Goal: Find specific page/section

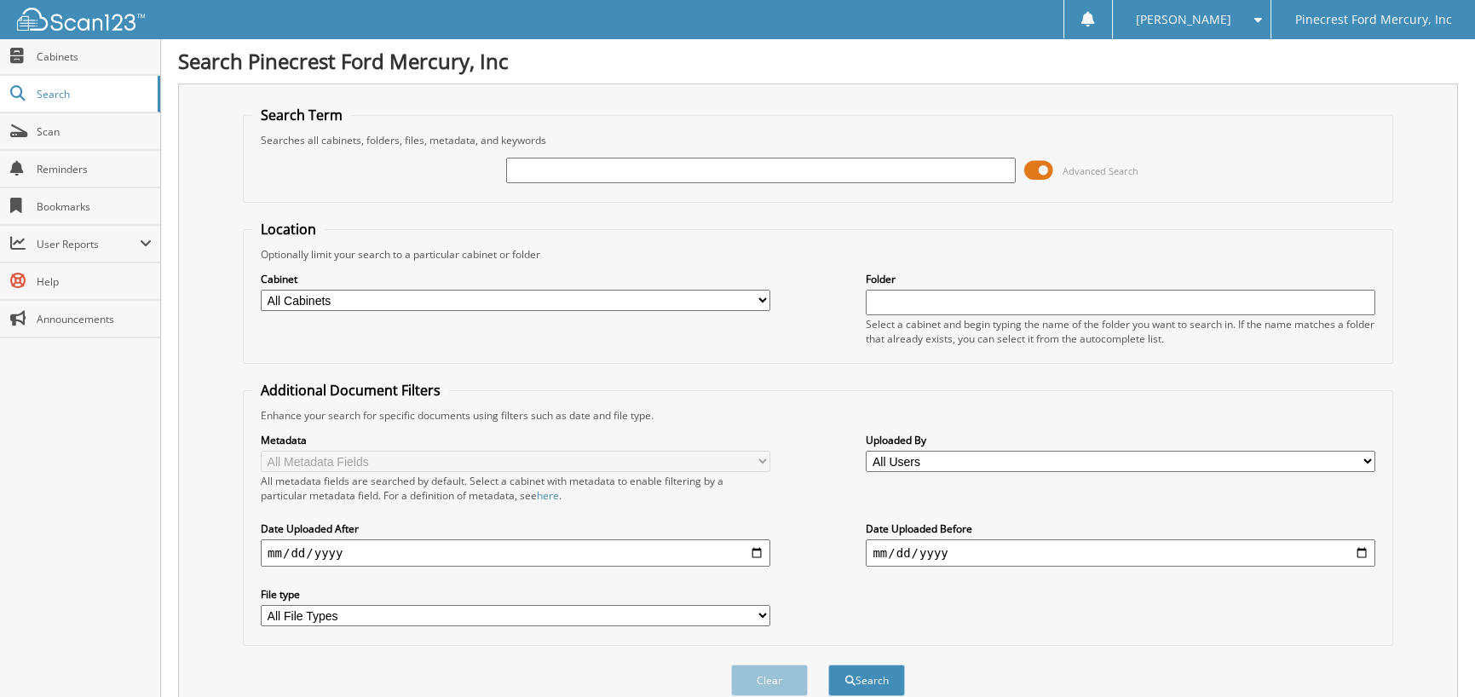
drag, startPoint x: 532, startPoint y: 157, endPoint x: 532, endPoint y: 166, distance: 9.4
click at [532, 166] on input "text" at bounding box center [761, 171] width 510 height 26
type input "TEC52782"
click at [828, 665] on button "Search" at bounding box center [866, 681] width 77 height 32
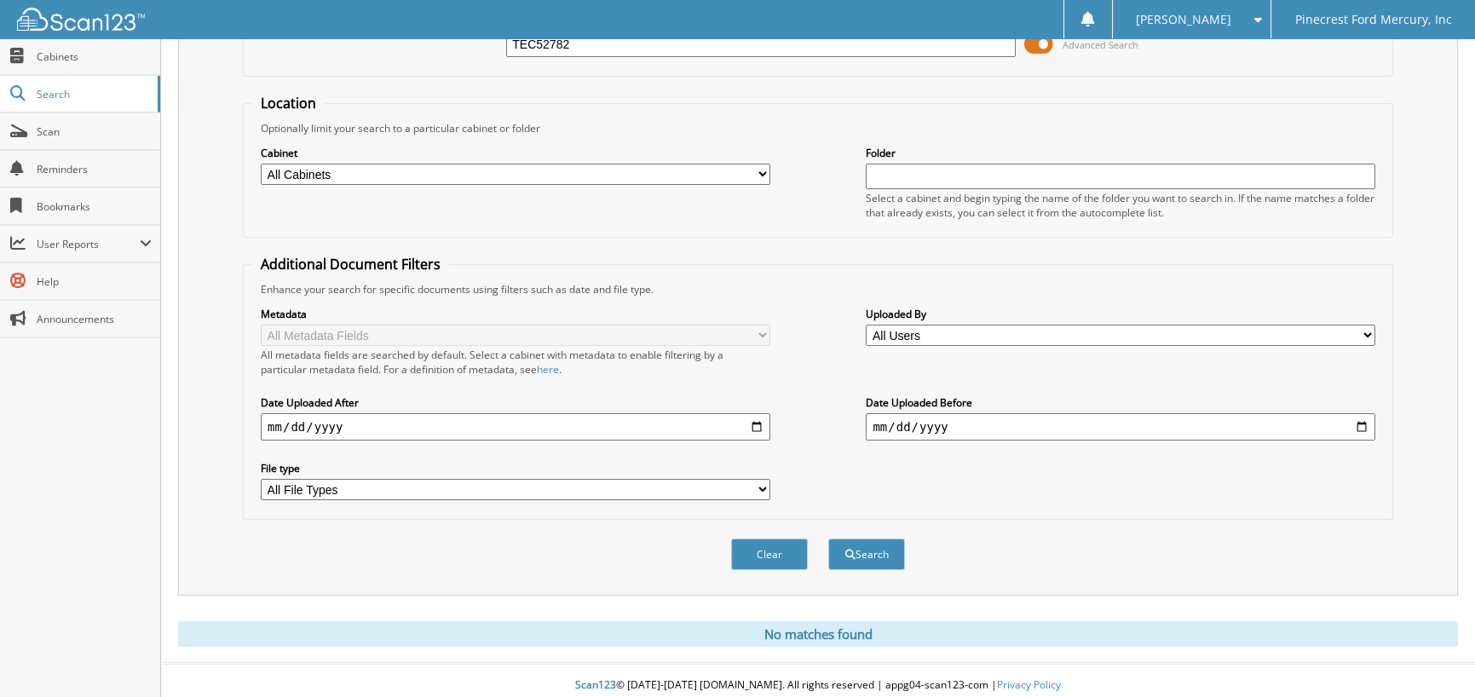
click at [908, 26] on div "[PERSON_NAME] Settings Logout Pinecrest Ford Mercury, Inc" at bounding box center [737, 19] width 1475 height 38
